Goal: Obtain resource: Download file/media

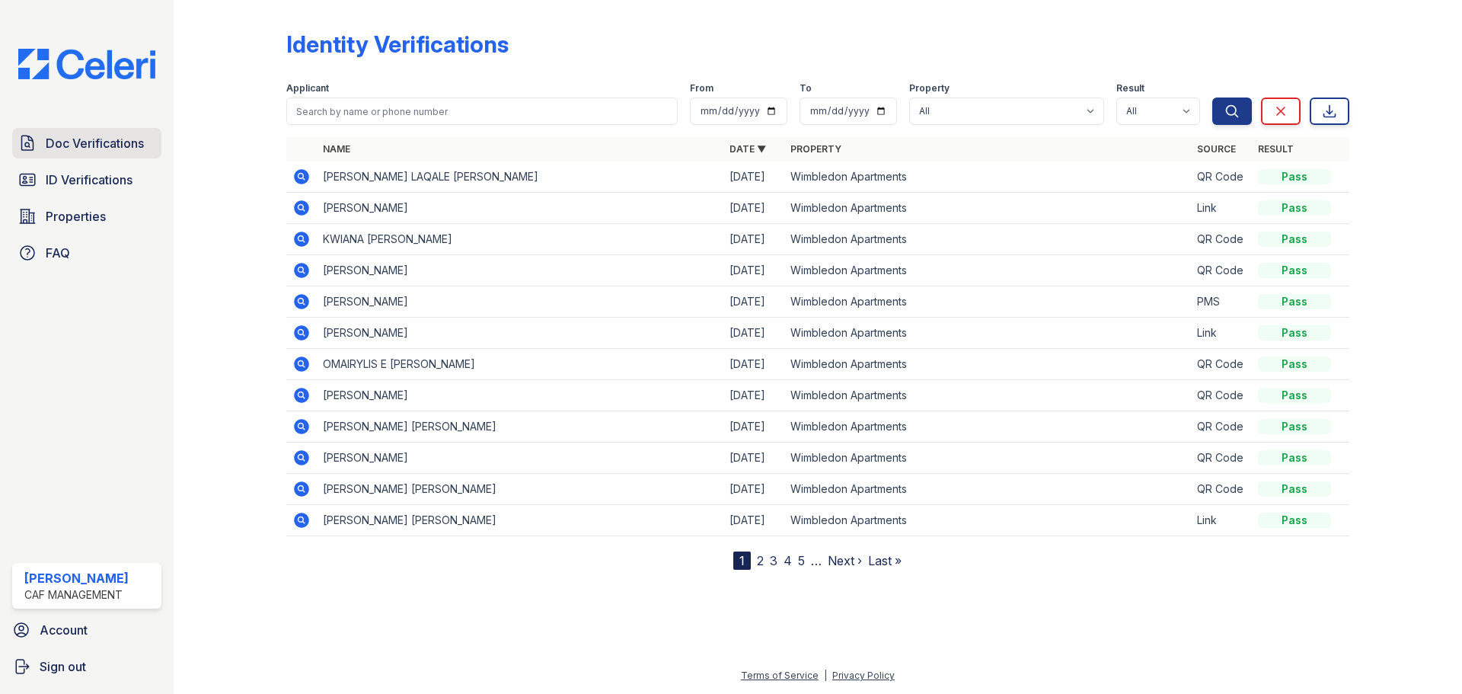
click at [85, 140] on span "Doc Verifications" at bounding box center [95, 143] width 98 height 18
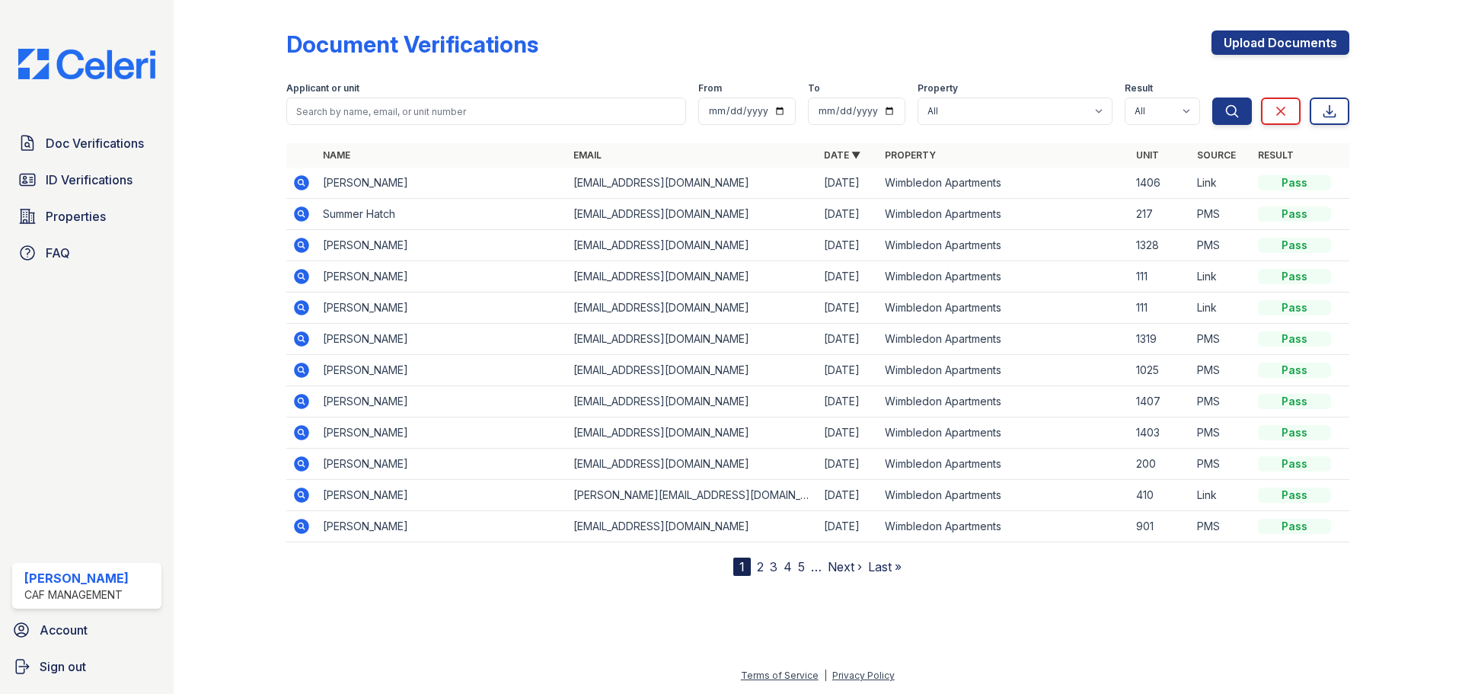
click at [292, 184] on icon at bounding box center [301, 183] width 18 height 18
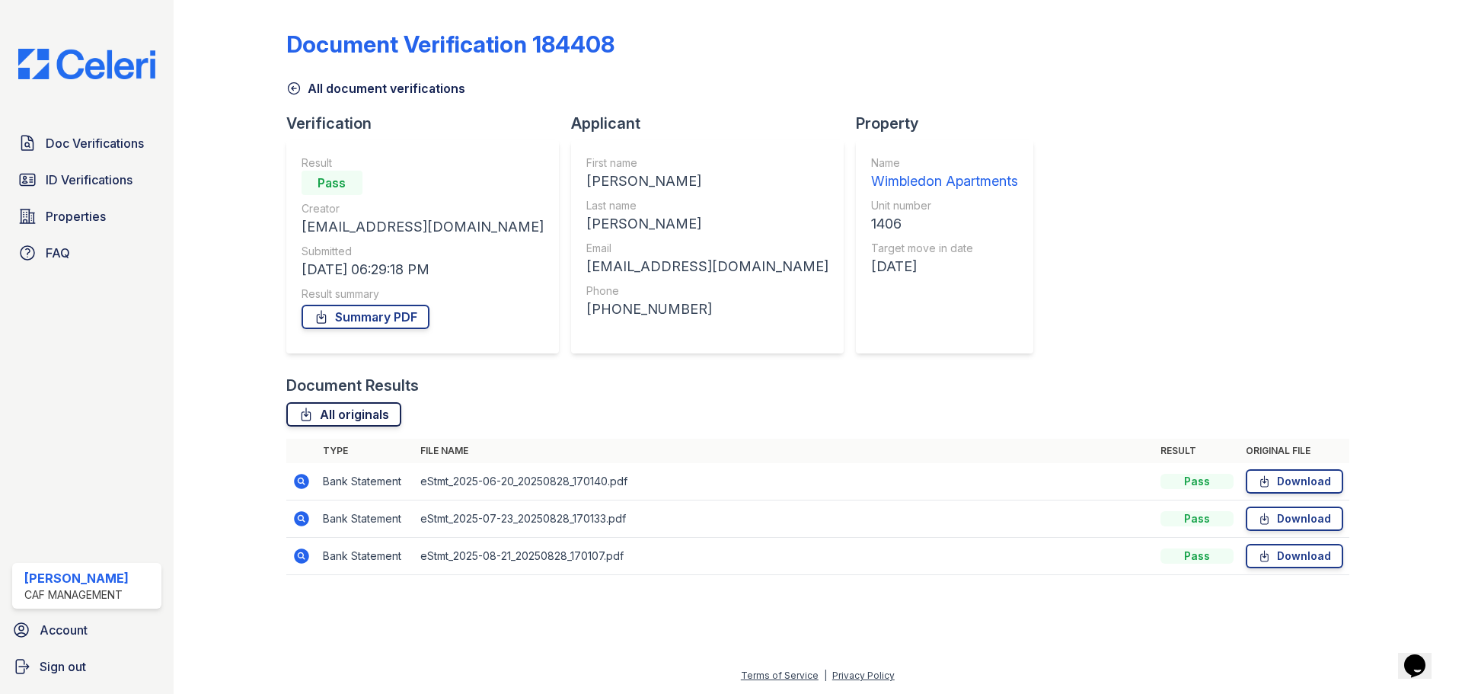
click at [381, 418] on link "All originals" at bounding box center [343, 414] width 115 height 24
click at [381, 324] on link "Summary PDF" at bounding box center [365, 317] width 128 height 24
click at [78, 145] on span "Doc Verifications" at bounding box center [95, 143] width 98 height 18
